Goal: Information Seeking & Learning: Learn about a topic

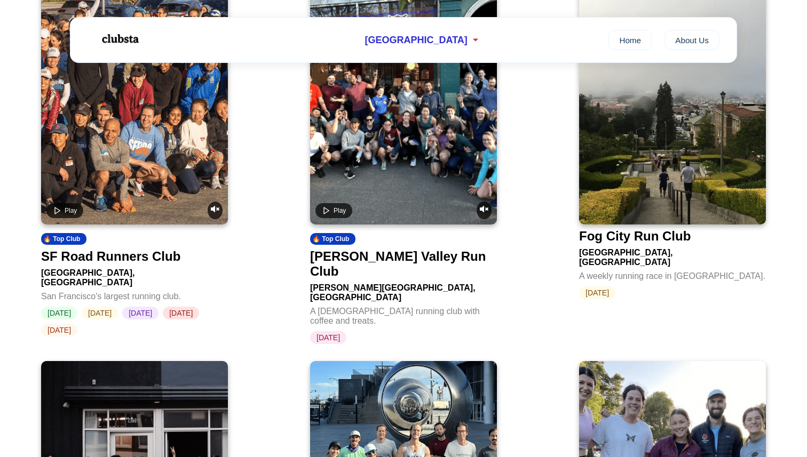
scroll to position [1536, 0]
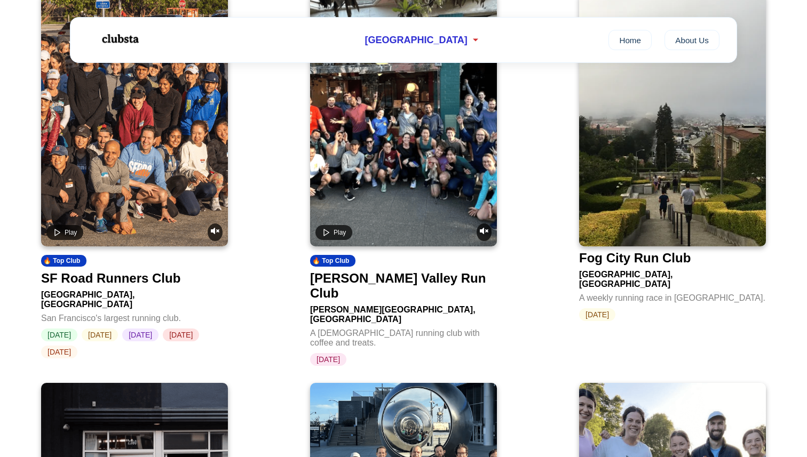
click at [678, 167] on img at bounding box center [672, 120] width 187 height 254
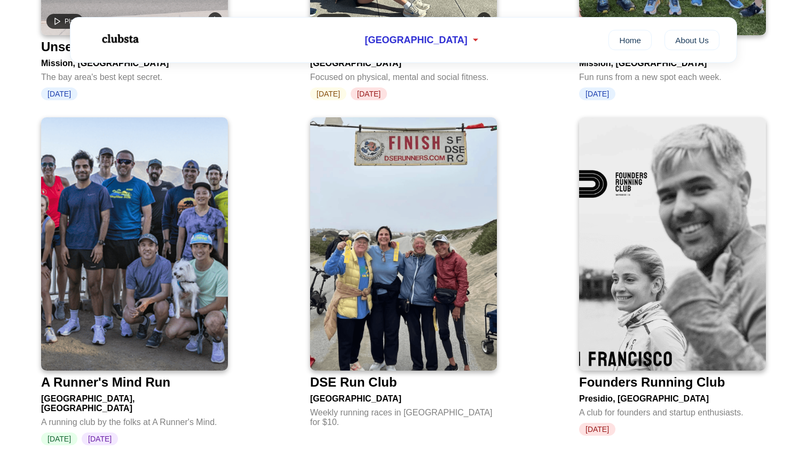
scroll to position [2140, 0]
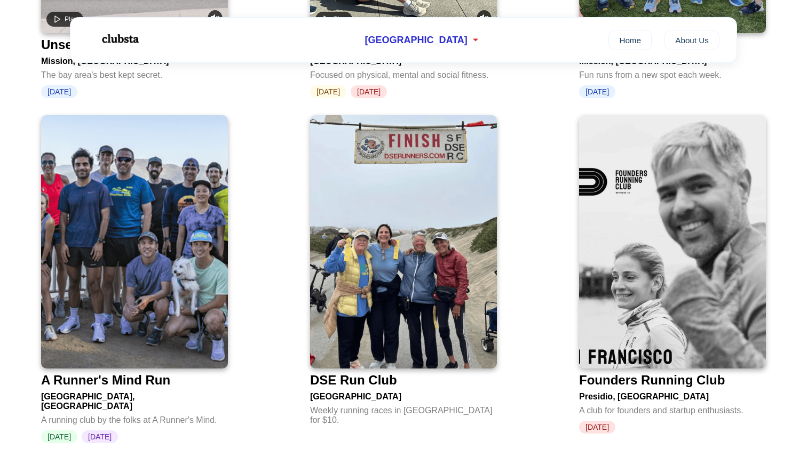
click at [134, 225] on img at bounding box center [134, 242] width 187 height 254
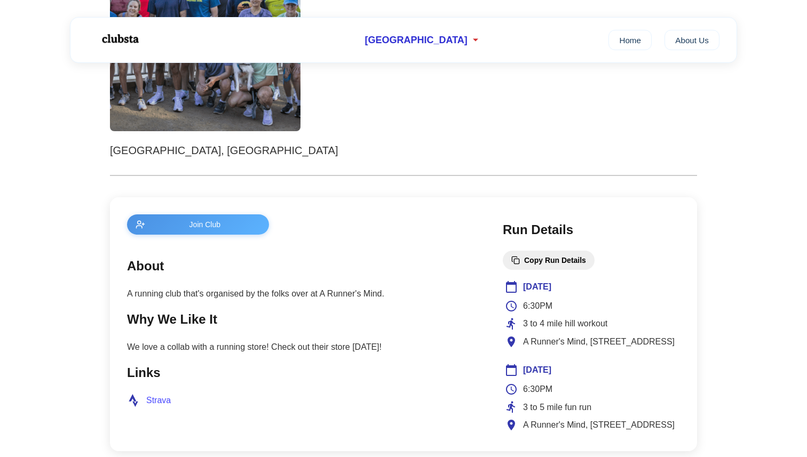
scroll to position [355, 0]
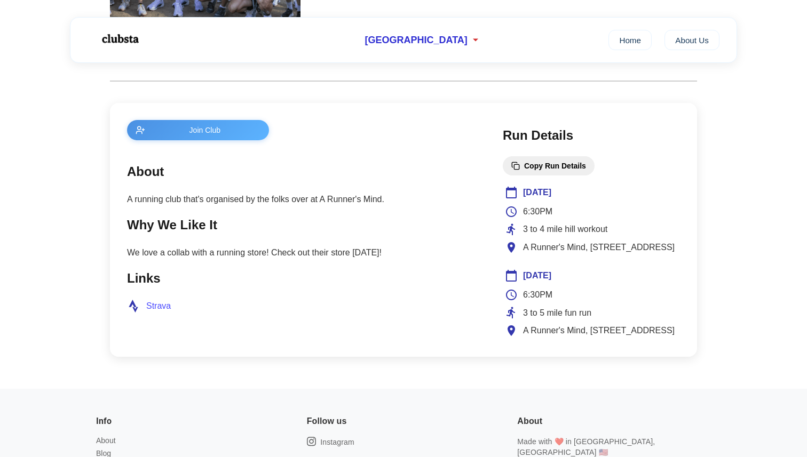
drag, startPoint x: 669, startPoint y: 247, endPoint x: 519, endPoint y: 253, distance: 150.6
click at [519, 253] on div "A Runner's Mind, 3575 Sacramento St" at bounding box center [591, 248] width 173 height 14
copy span "A Runner's Mind, 3575 Sacramento St"
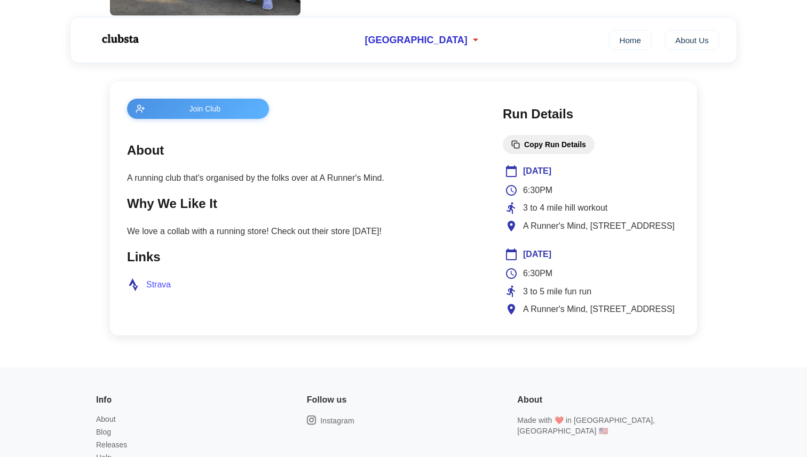
scroll to position [381, 0]
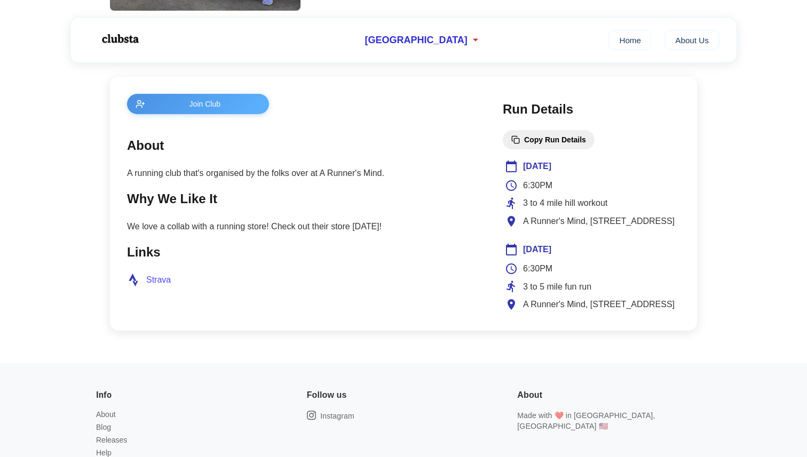
click at [394, 225] on p "We love a collab with a running store! Check out their store today!" at bounding box center [304, 227] width 354 height 14
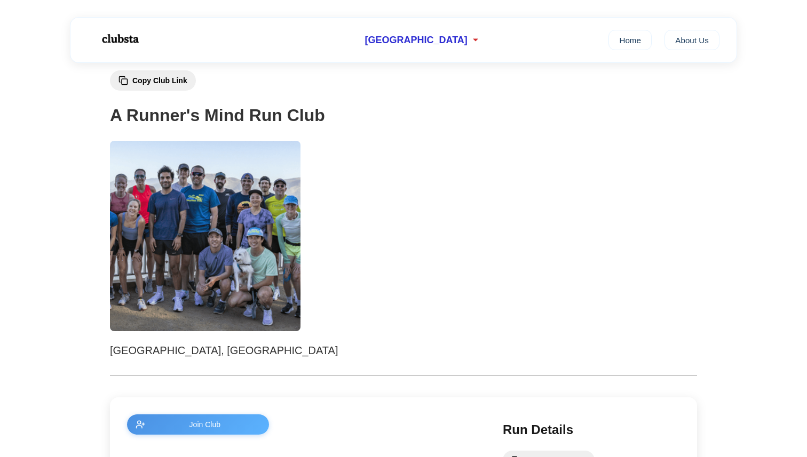
scroll to position [15, 0]
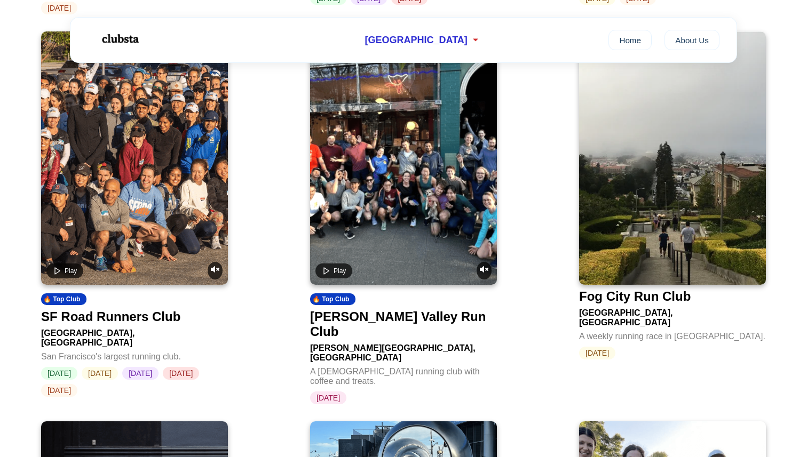
scroll to position [1497, 0]
click at [136, 183] on video at bounding box center [134, 159] width 187 height 254
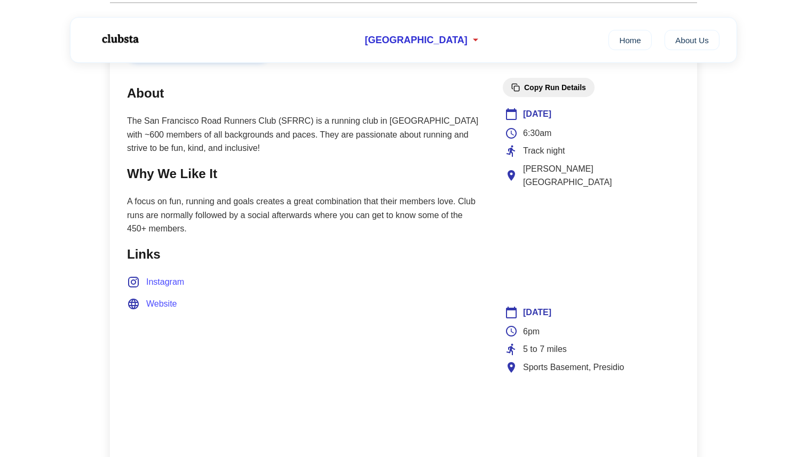
scroll to position [437, 0]
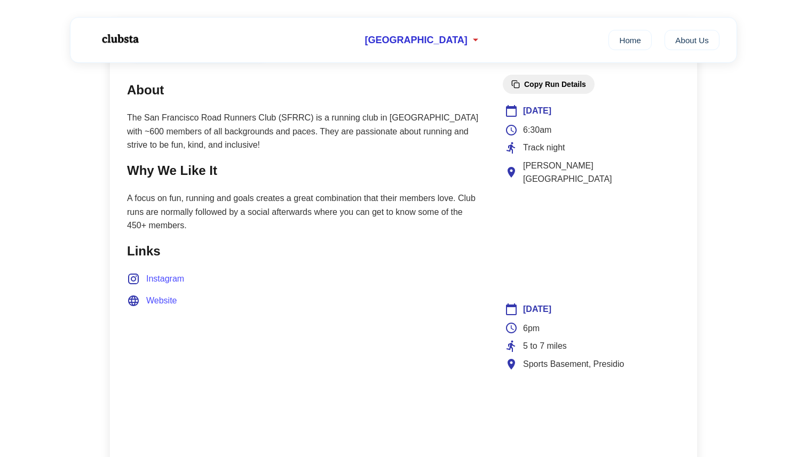
click at [159, 300] on span "Website" at bounding box center [161, 301] width 31 height 14
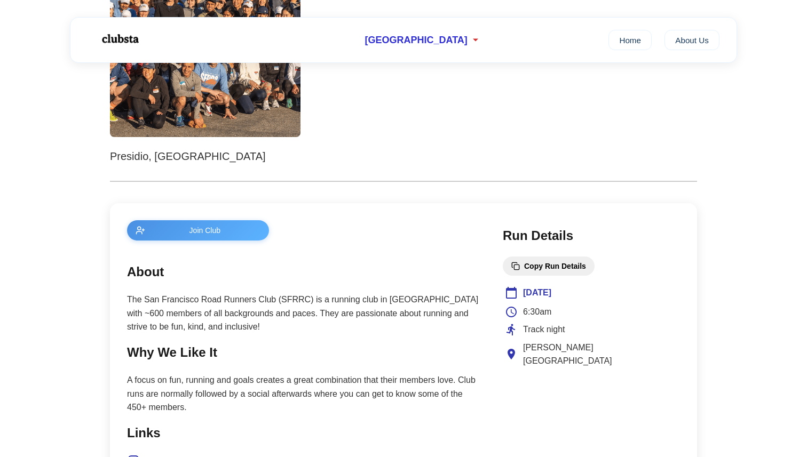
scroll to position [0, 0]
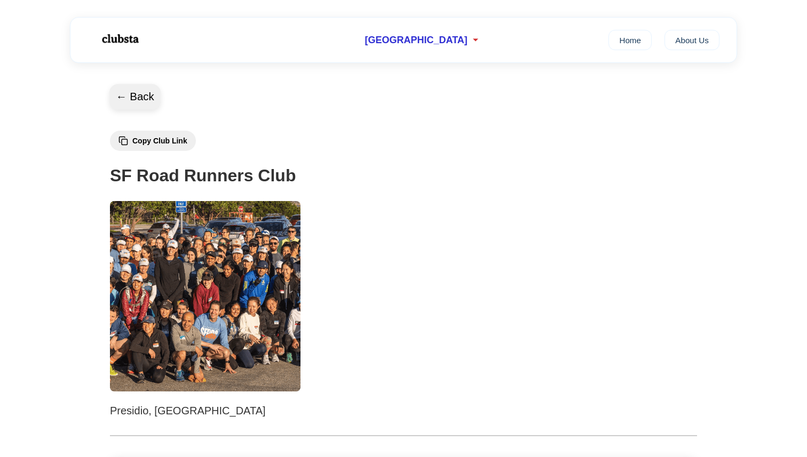
click at [125, 101] on button "← Back" at bounding box center [134, 97] width 51 height 26
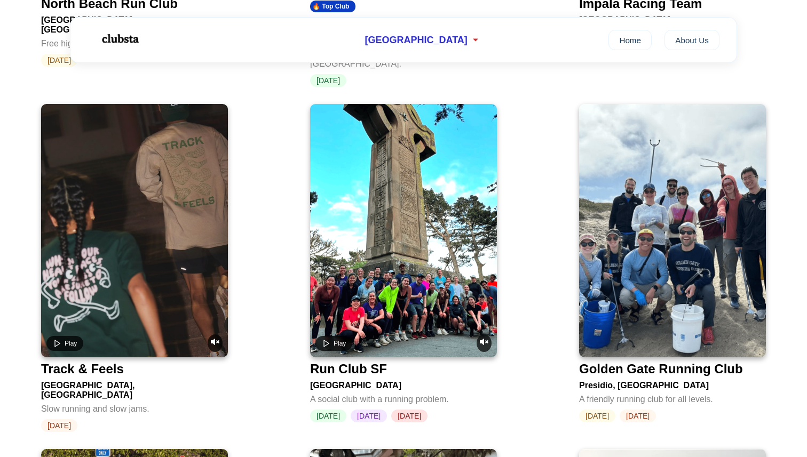
scroll to position [1072, 0]
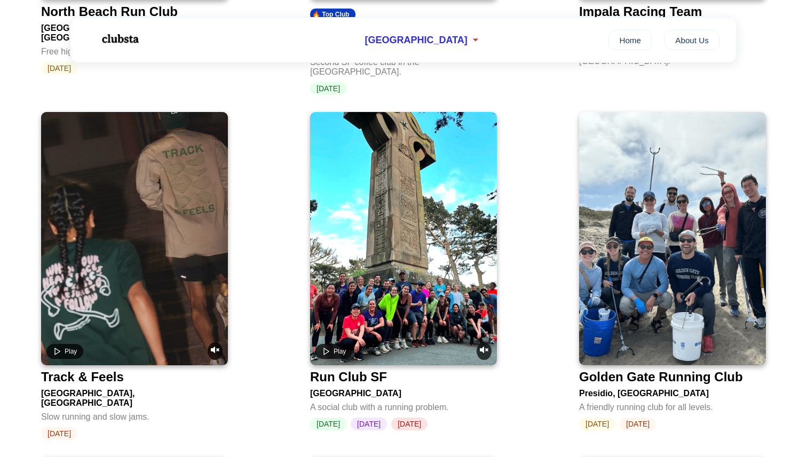
click at [408, 229] on video at bounding box center [403, 239] width 187 height 254
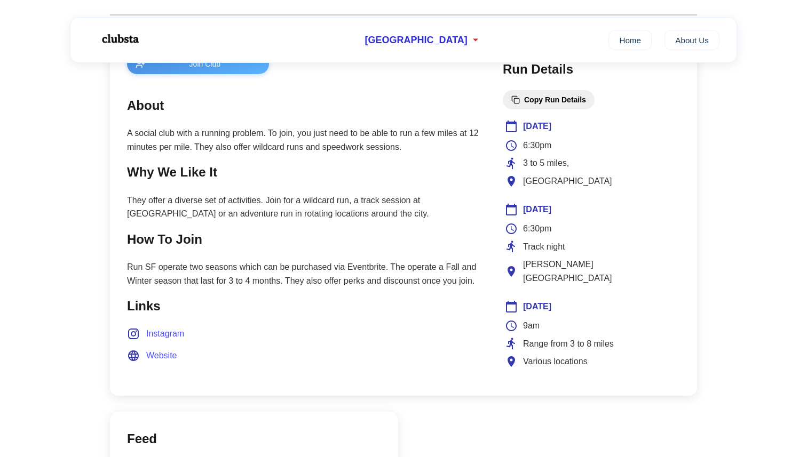
scroll to position [376, 0]
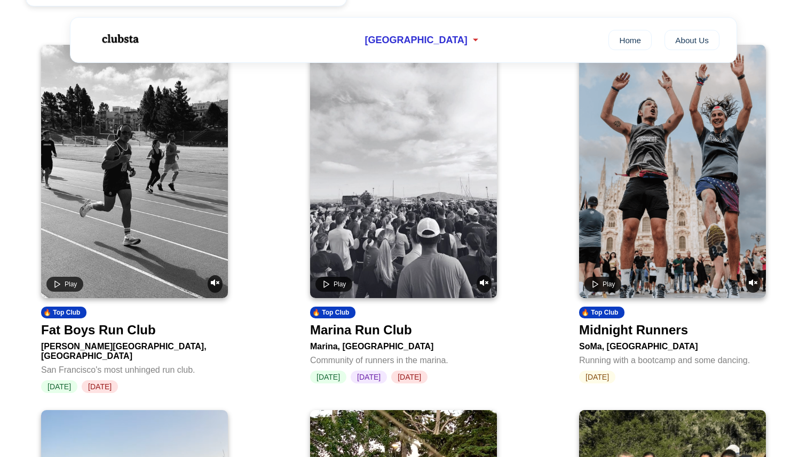
scroll to position [408, 0]
click at [639, 219] on video at bounding box center [672, 171] width 187 height 254
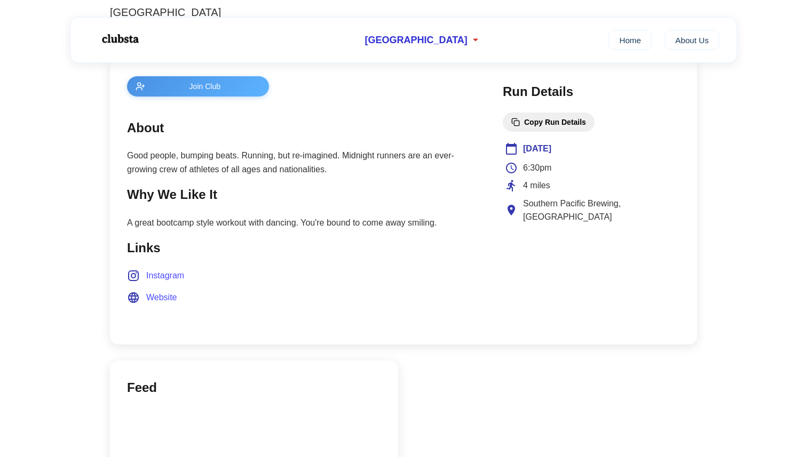
scroll to position [401, 0]
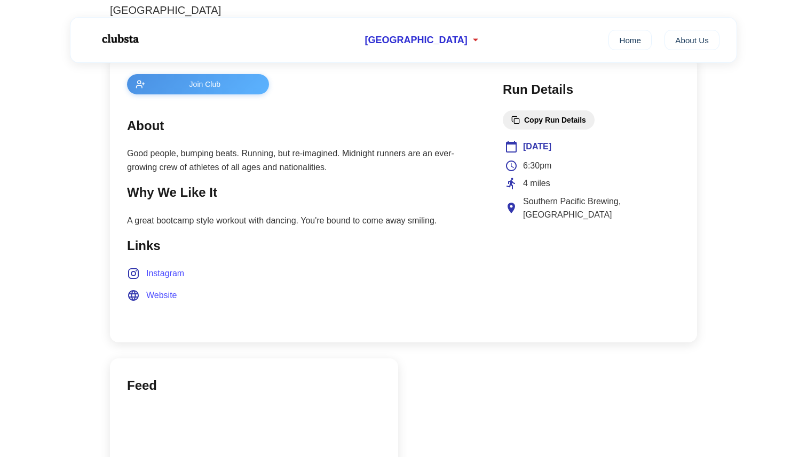
click at [161, 300] on span "Website" at bounding box center [161, 296] width 31 height 14
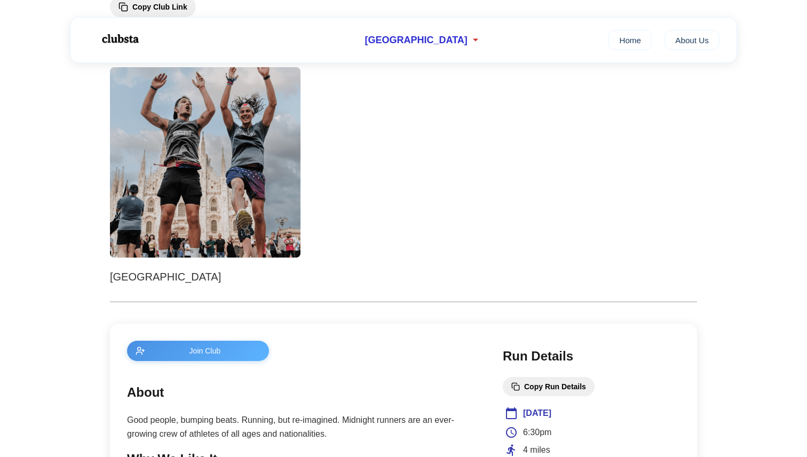
scroll to position [0, 0]
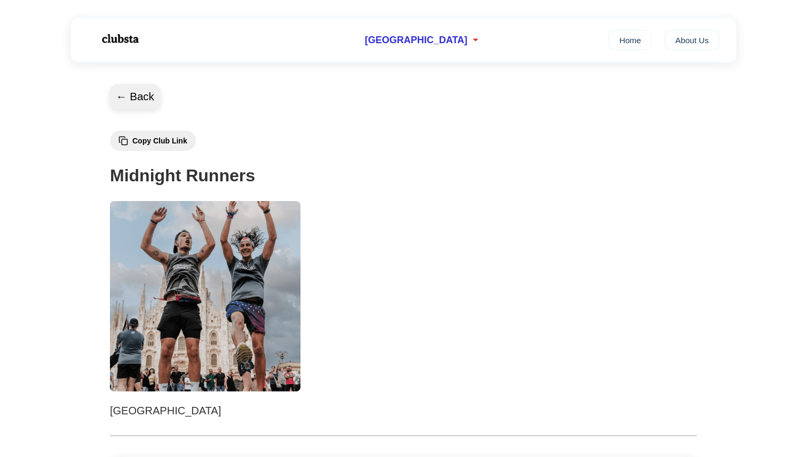
click at [131, 97] on button "← Back" at bounding box center [134, 97] width 51 height 26
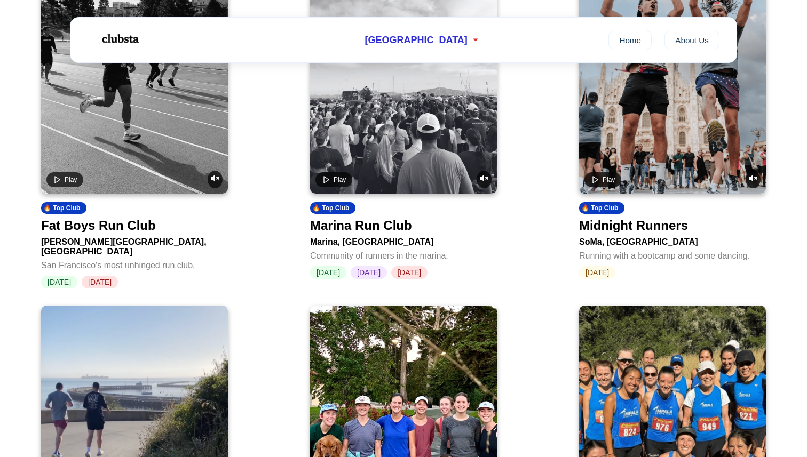
scroll to position [511, 0]
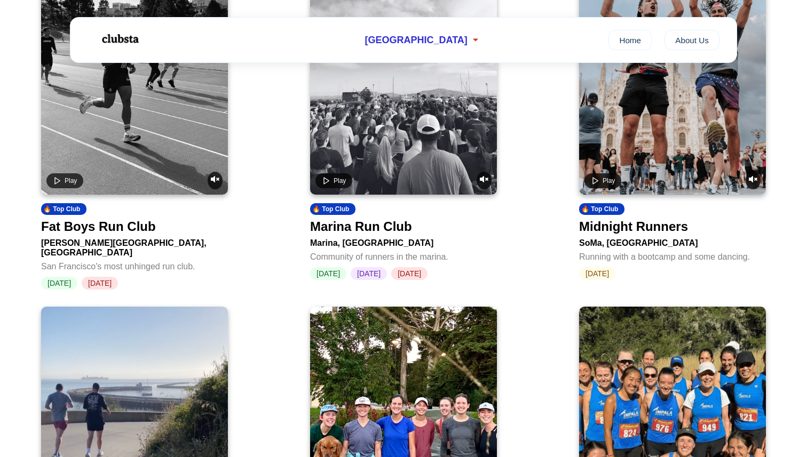
click at [134, 149] on video at bounding box center [134, 68] width 187 height 254
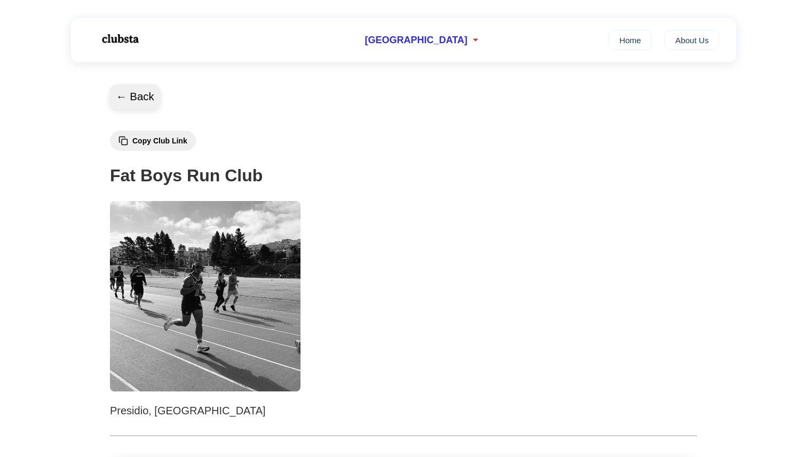
click at [114, 97] on button "← Back" at bounding box center [134, 97] width 51 height 26
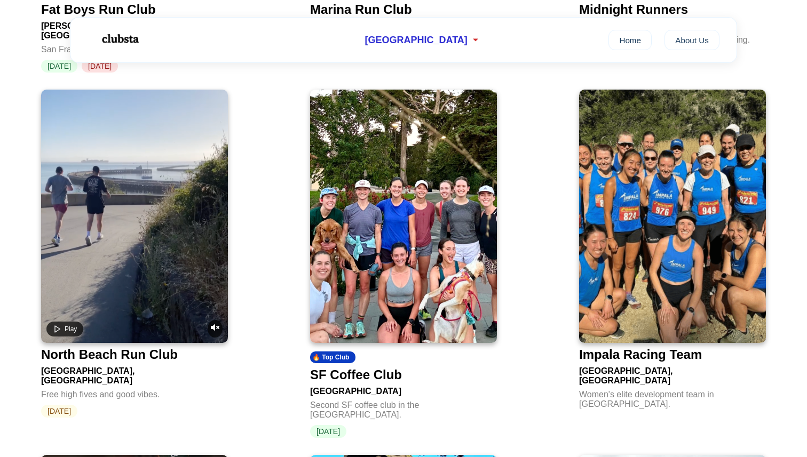
scroll to position [726, 0]
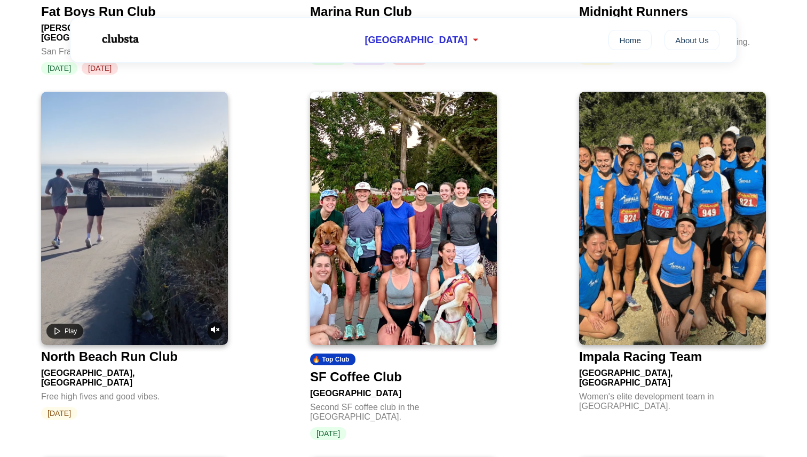
click at [456, 249] on img at bounding box center [403, 219] width 187 height 254
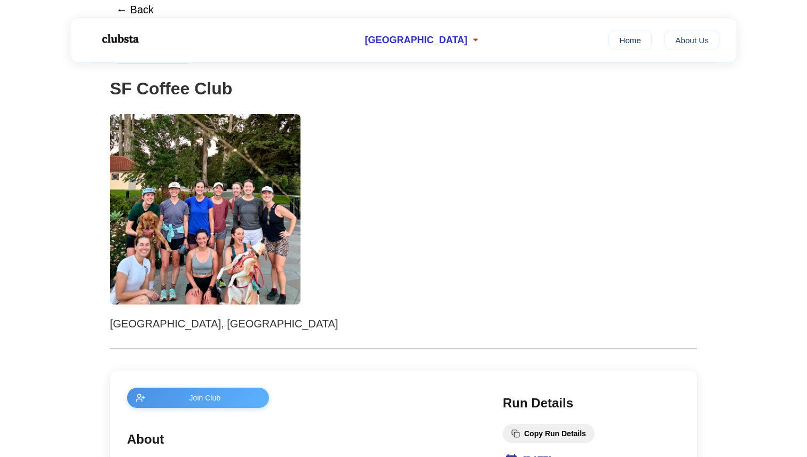
scroll to position [1, 0]
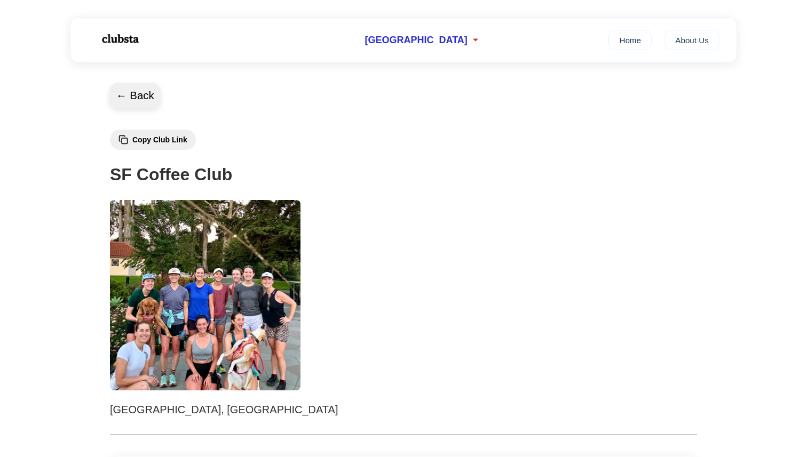
click at [118, 96] on button "← Back" at bounding box center [134, 96] width 51 height 26
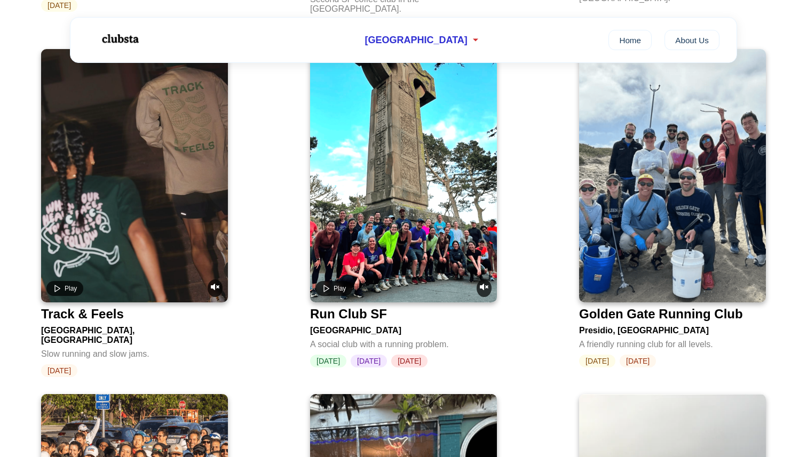
scroll to position [1138, 0]
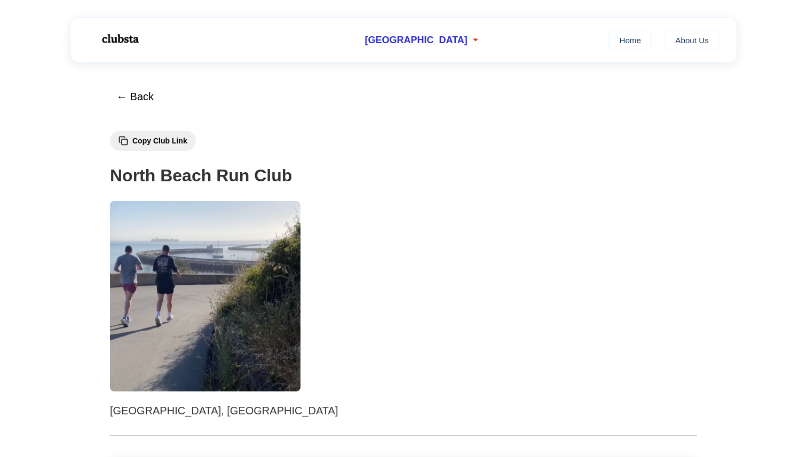
click at [216, 296] on img at bounding box center [205, 296] width 191 height 191
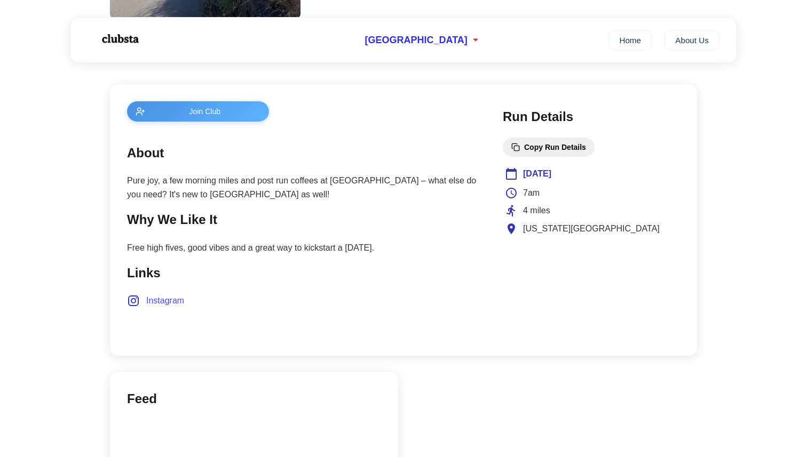
scroll to position [382, 0]
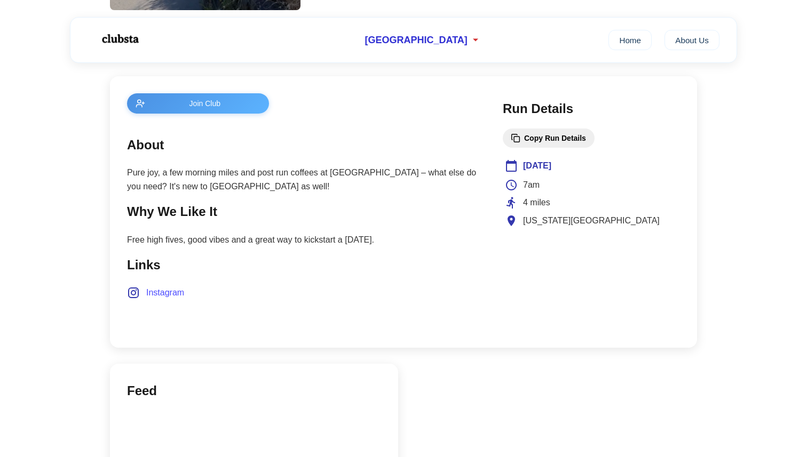
click at [535, 142] on button "Copy Run Details" at bounding box center [549, 138] width 92 height 19
